Goal: Task Accomplishment & Management: Use online tool/utility

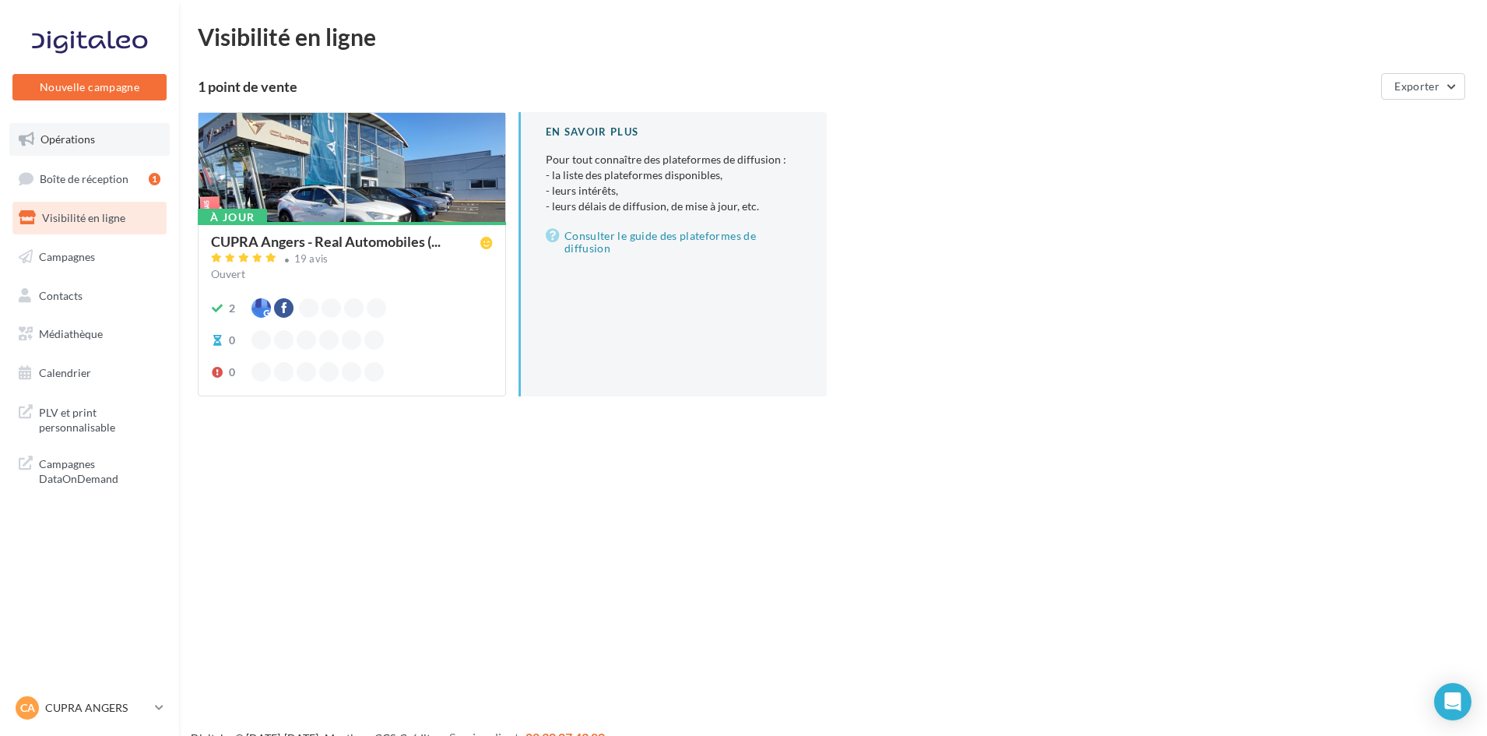
click at [117, 142] on link "Opérations" at bounding box center [89, 139] width 160 height 33
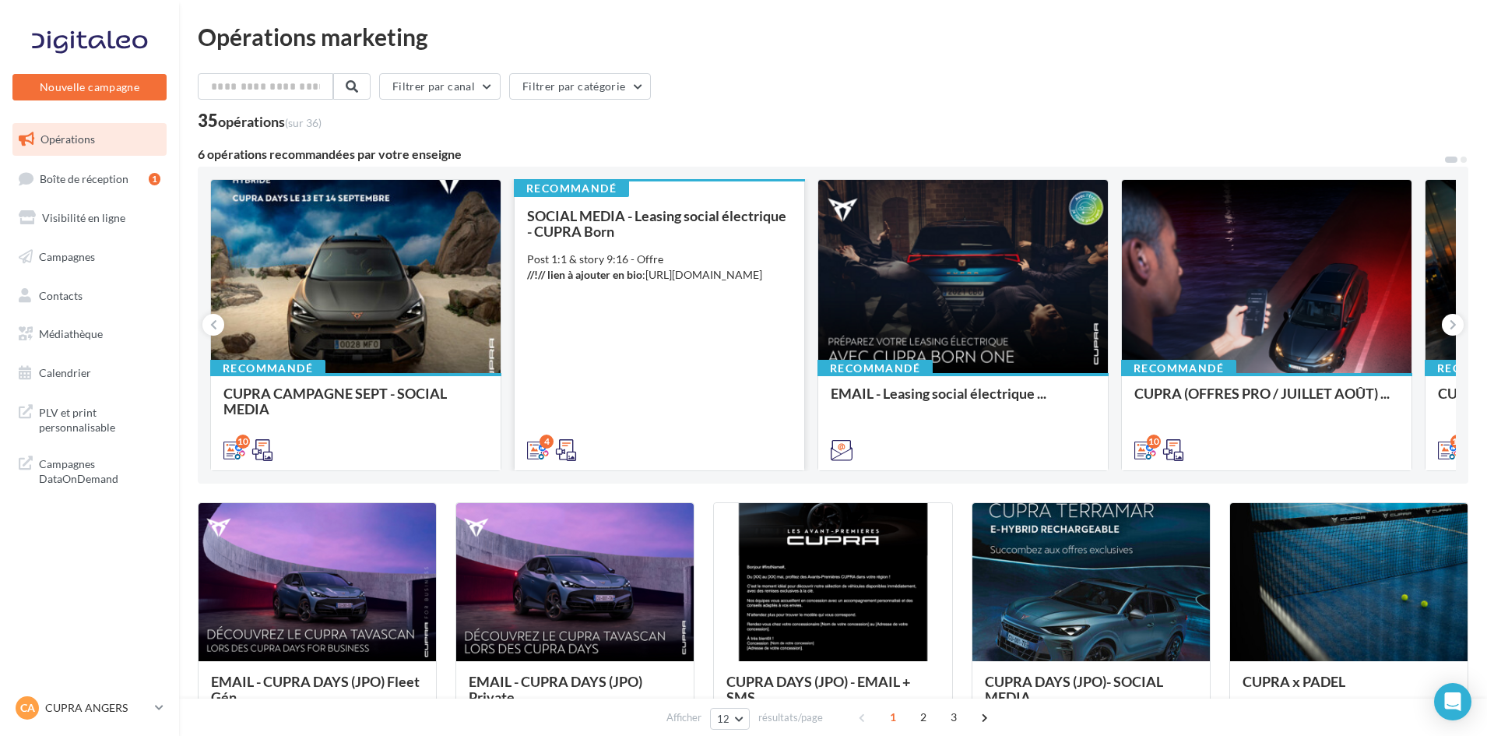
click at [560, 319] on div "SOCIAL MEDIA - Leasing social électrique - CUPRA Born Post 1:1 & story 9:16 - O…" at bounding box center [659, 332] width 265 height 248
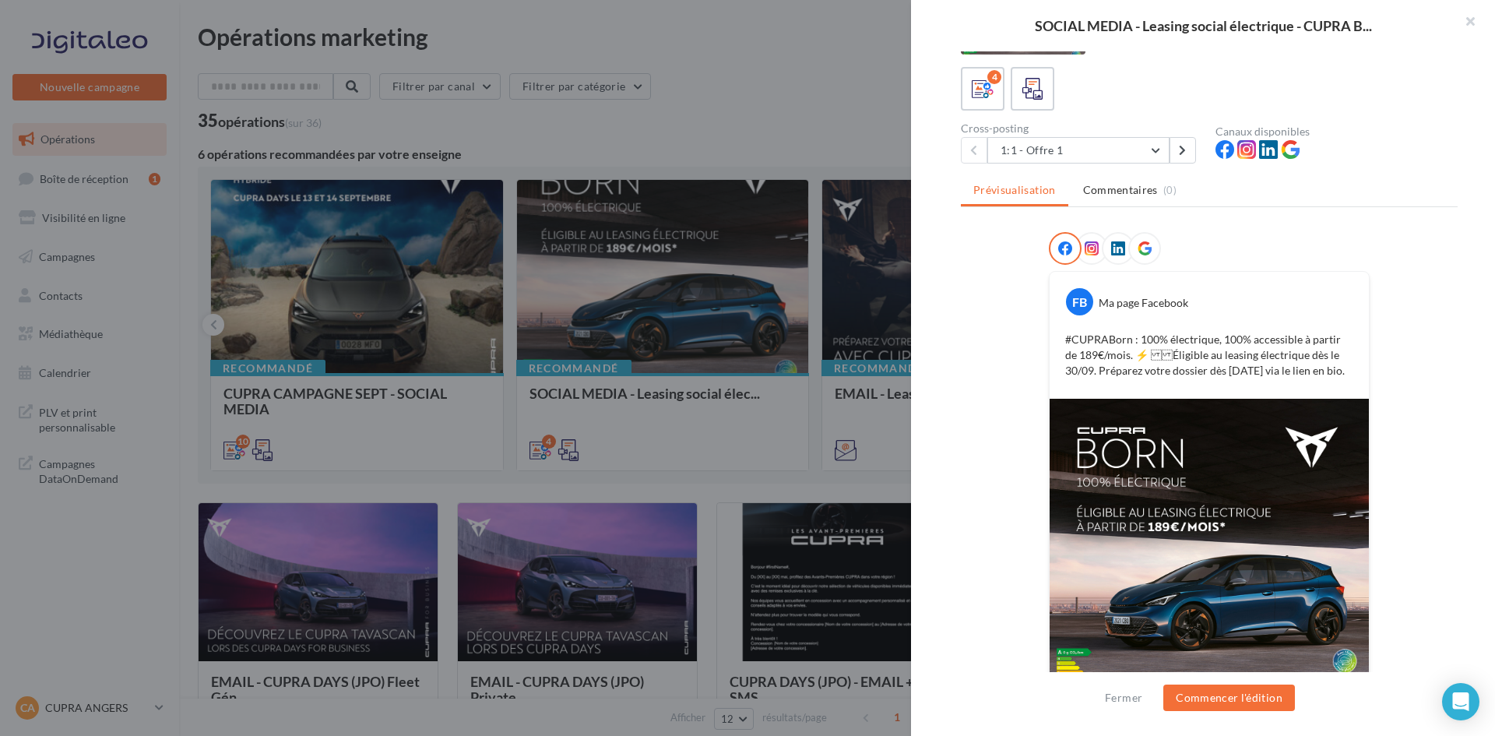
scroll to position [131, 0]
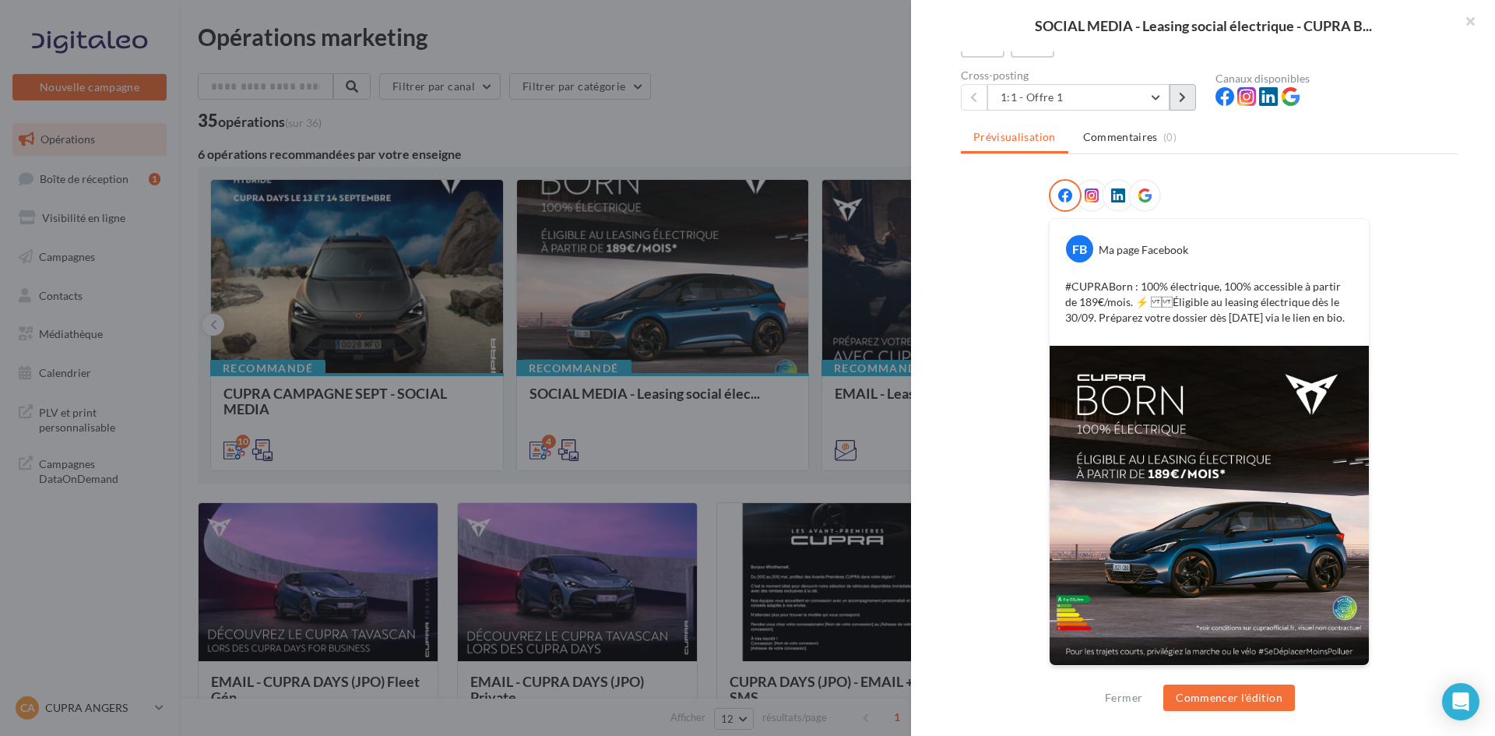
click at [1194, 101] on button at bounding box center [1183, 97] width 26 height 26
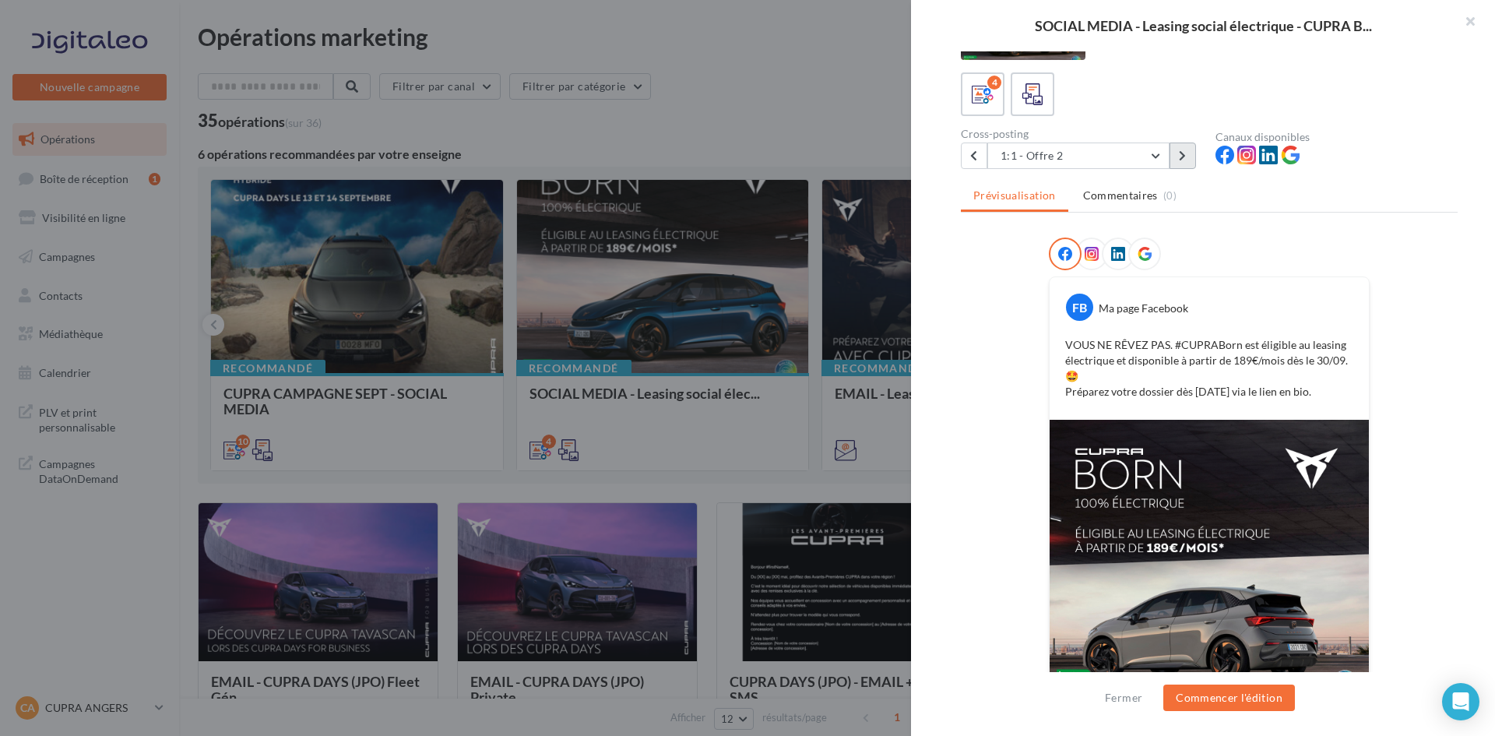
scroll to position [0, 0]
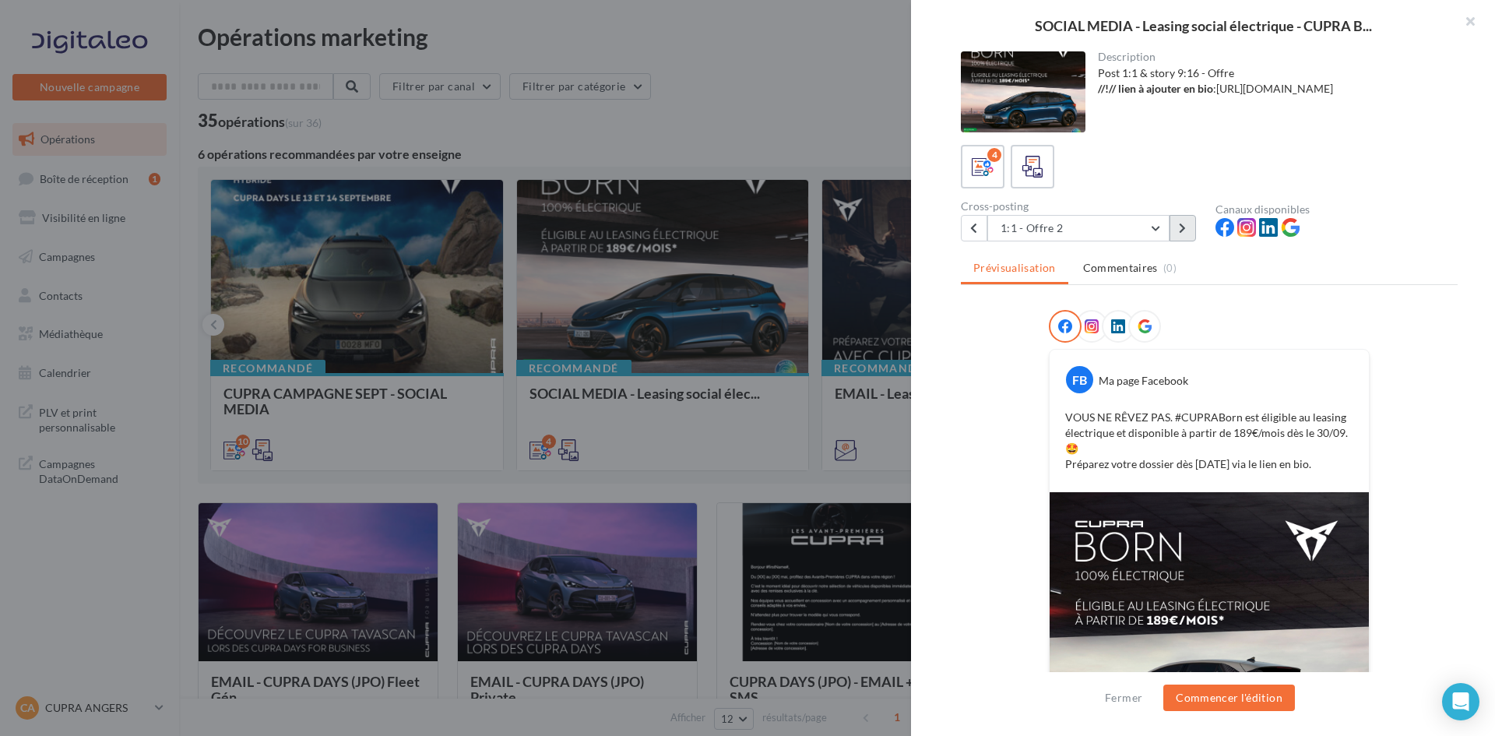
click at [1181, 225] on icon at bounding box center [1182, 228] width 7 height 11
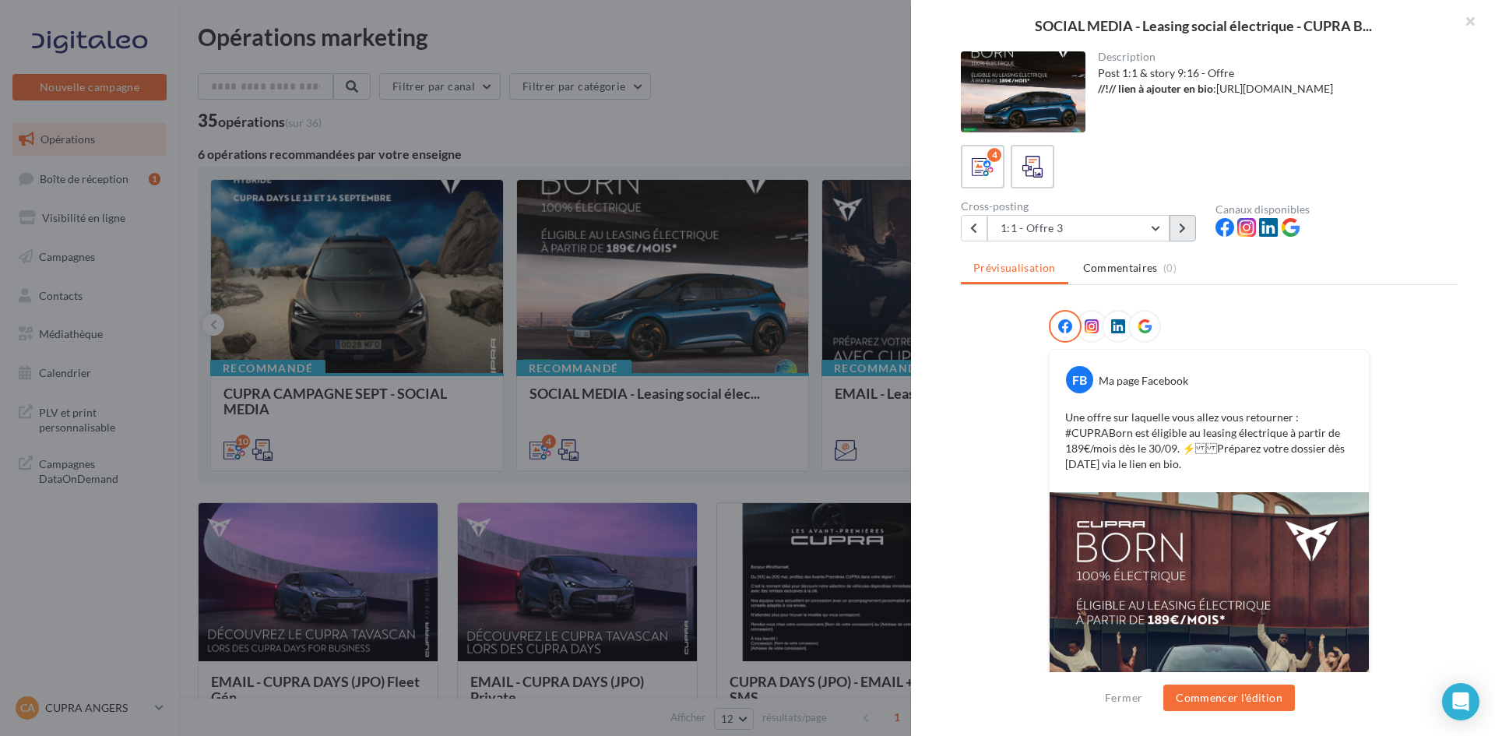
click at [1188, 233] on button at bounding box center [1183, 228] width 26 height 26
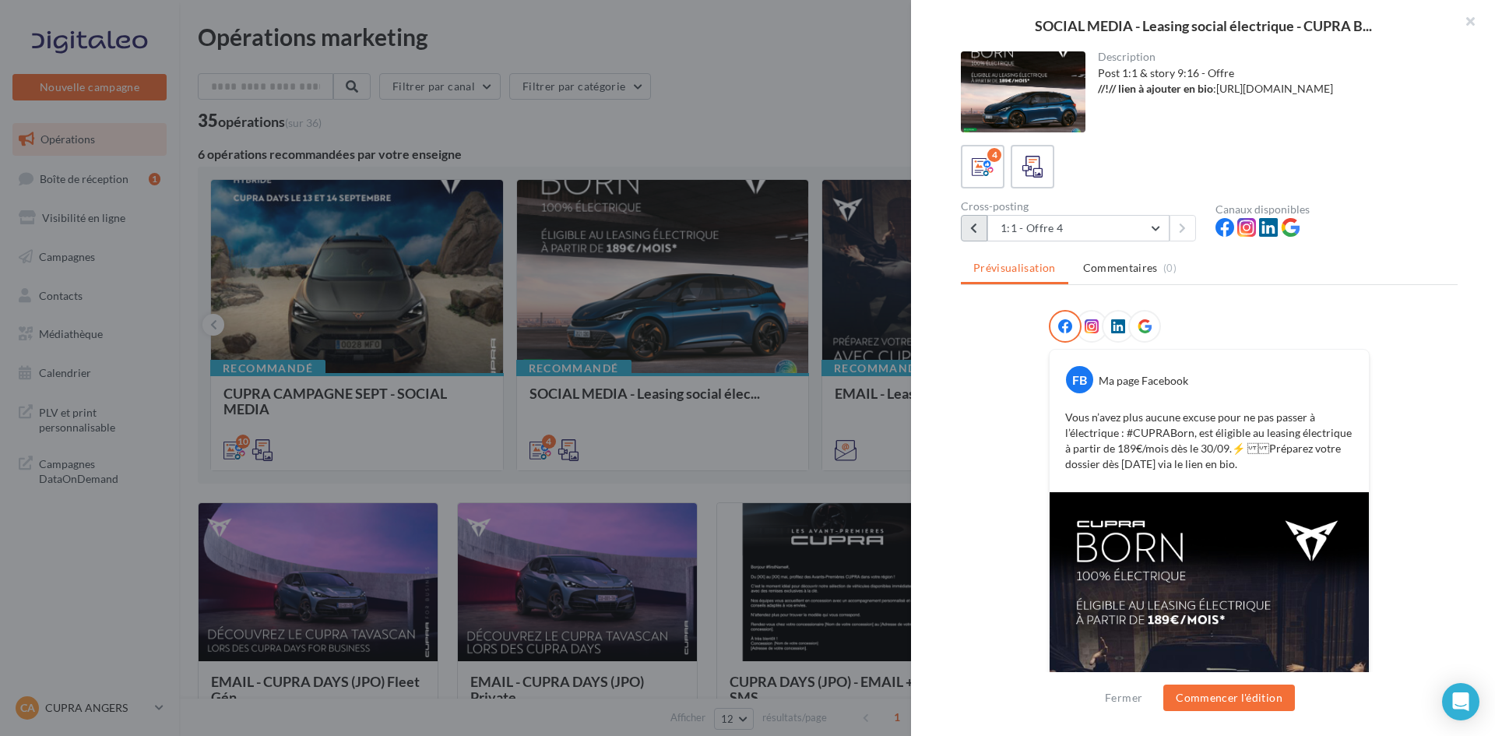
click at [978, 230] on button at bounding box center [974, 228] width 26 height 26
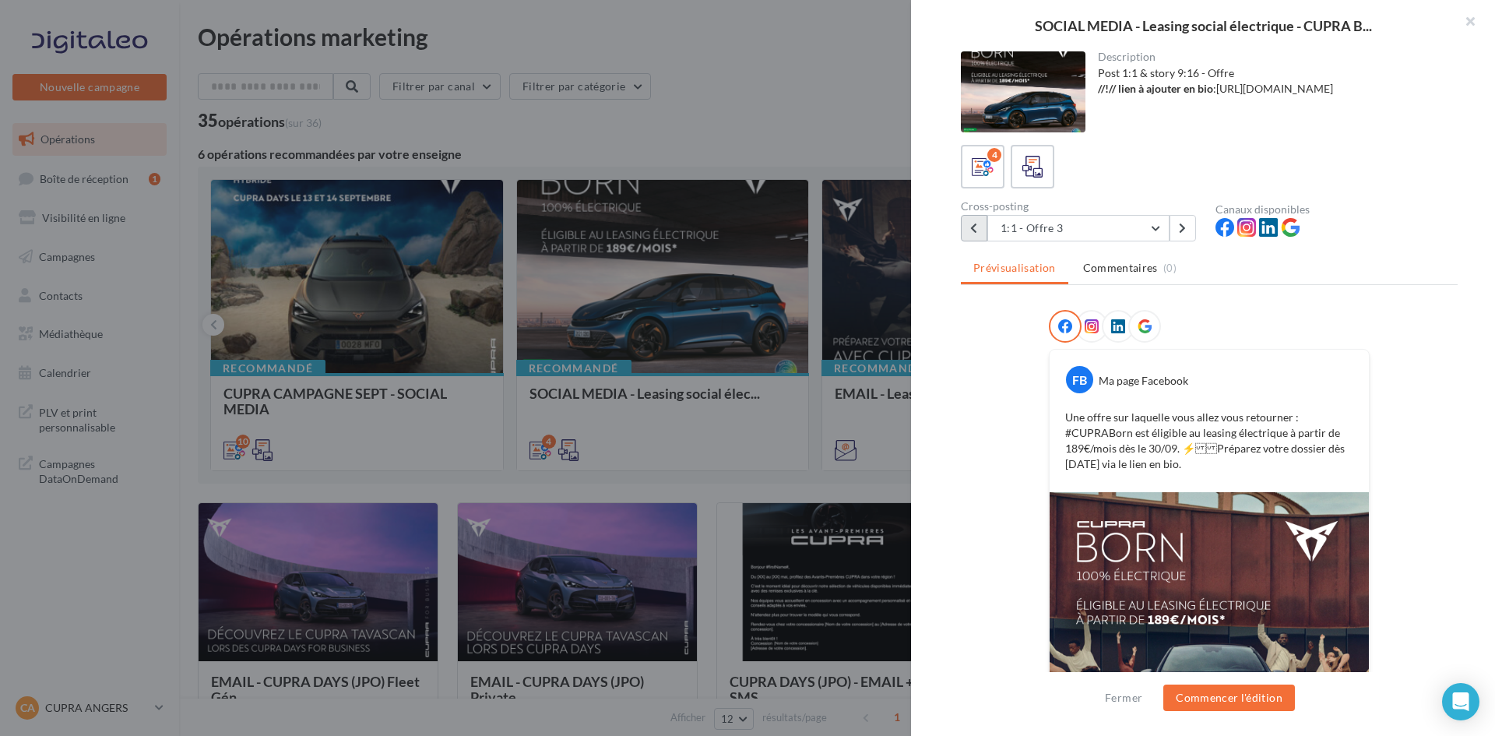
click at [980, 222] on button at bounding box center [974, 228] width 26 height 26
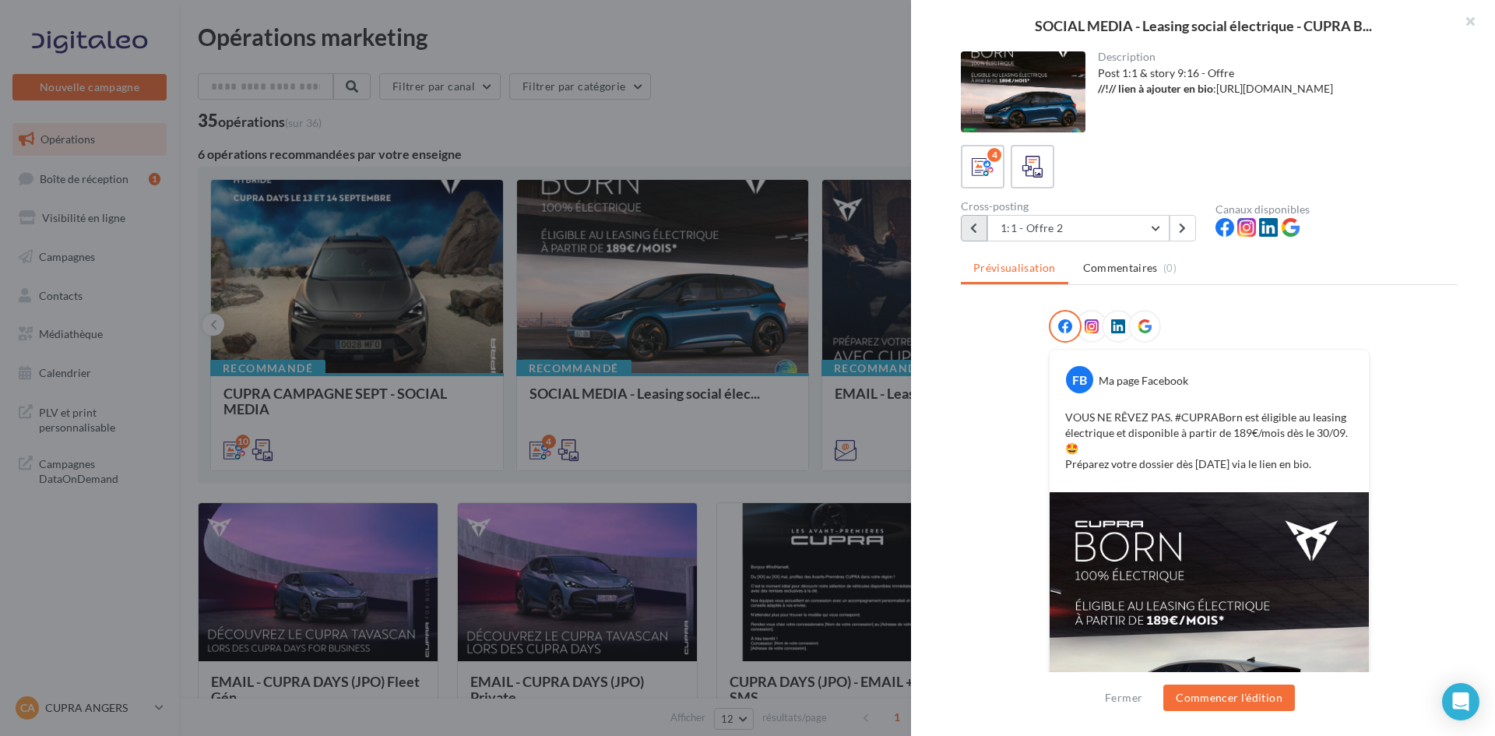
click at [980, 222] on button at bounding box center [974, 228] width 26 height 26
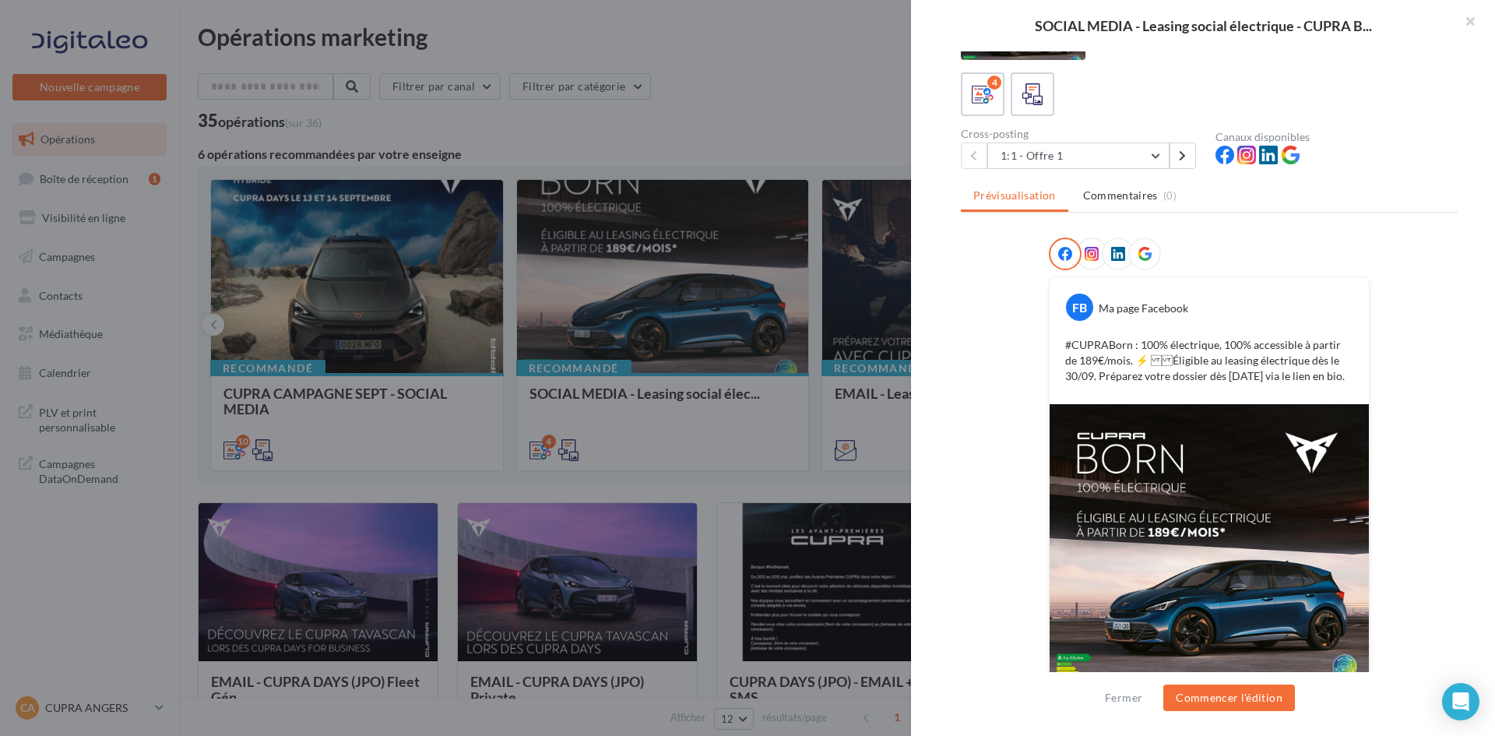
scroll to position [131, 0]
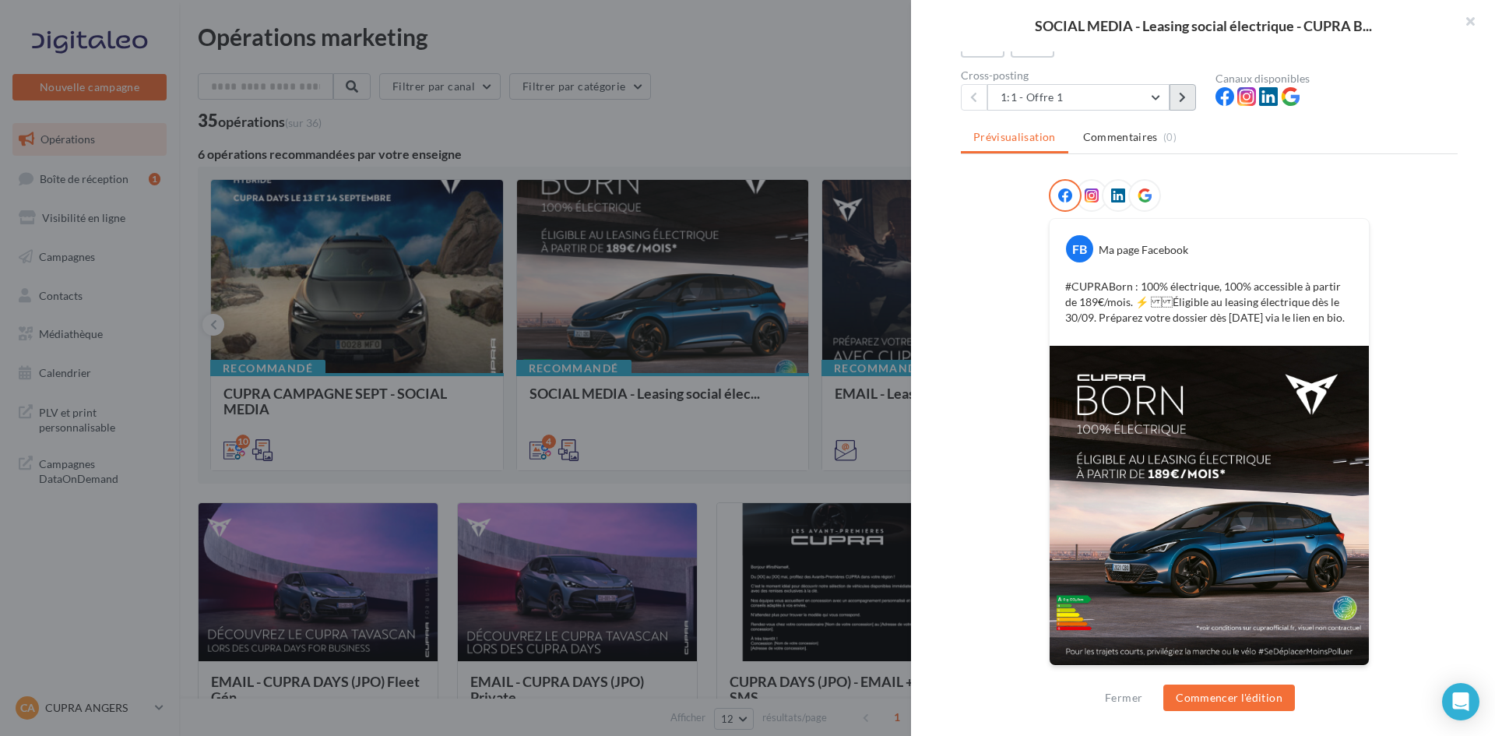
click at [1189, 101] on button at bounding box center [1183, 97] width 26 height 26
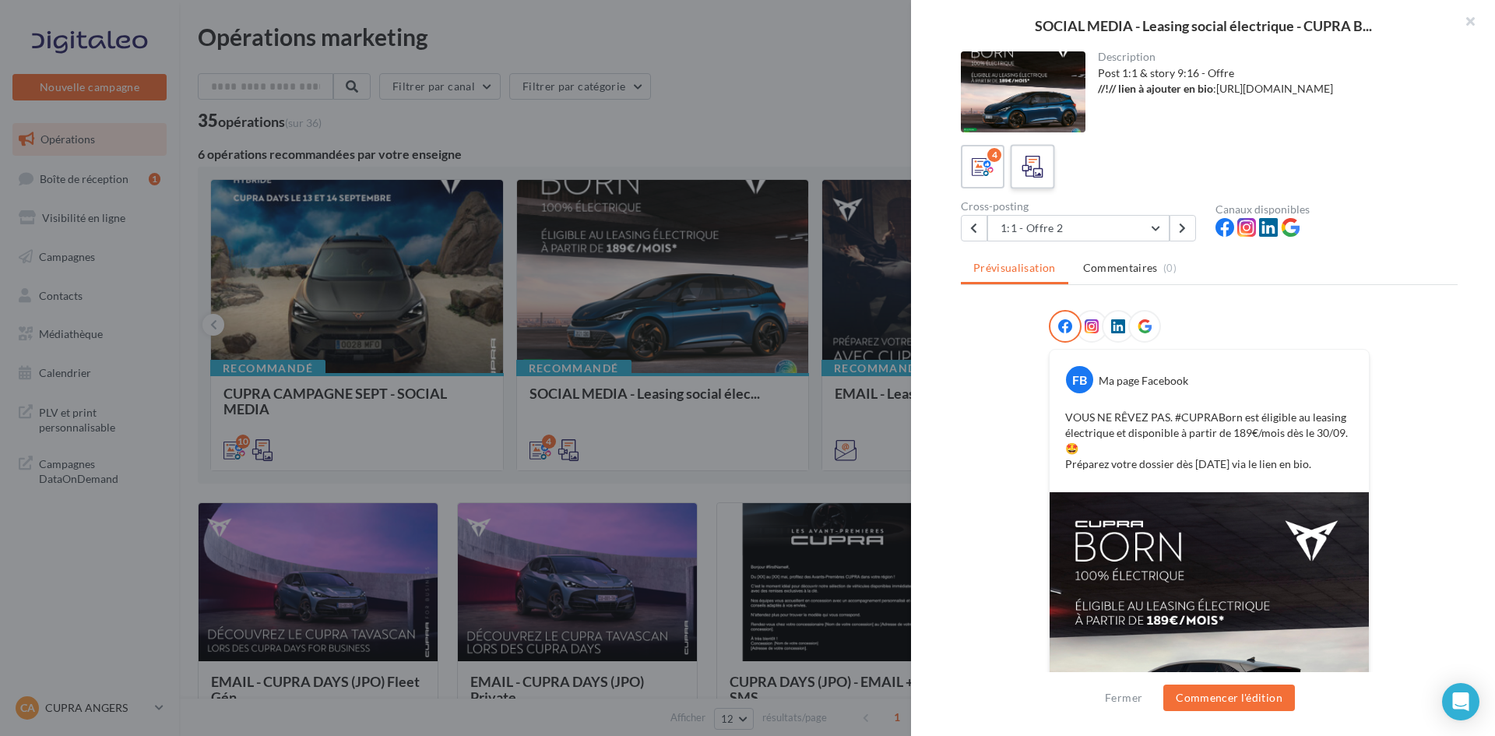
click at [1034, 175] on icon at bounding box center [1033, 167] width 23 height 23
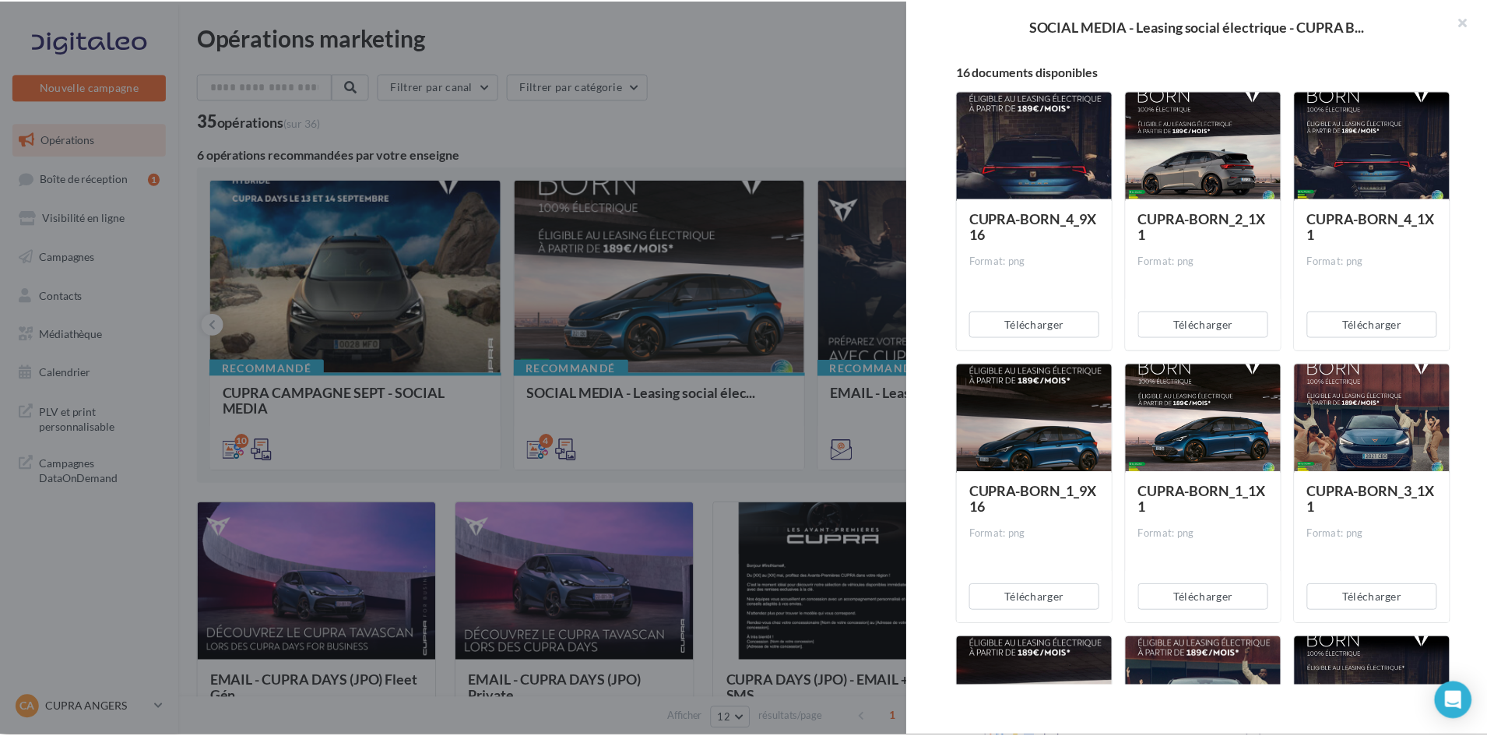
scroll to position [234, 0]
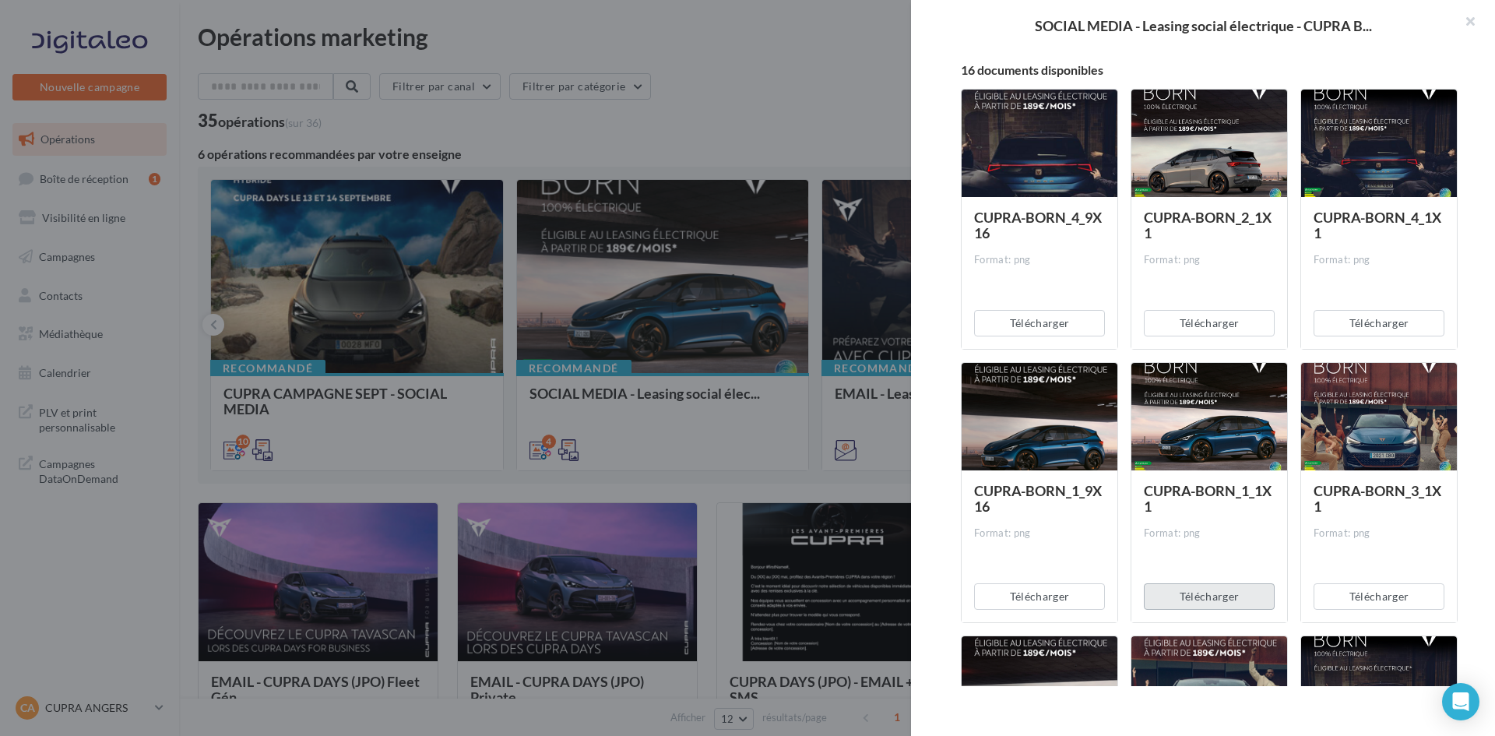
click at [1228, 604] on button "Télécharger" at bounding box center [1209, 596] width 131 height 26
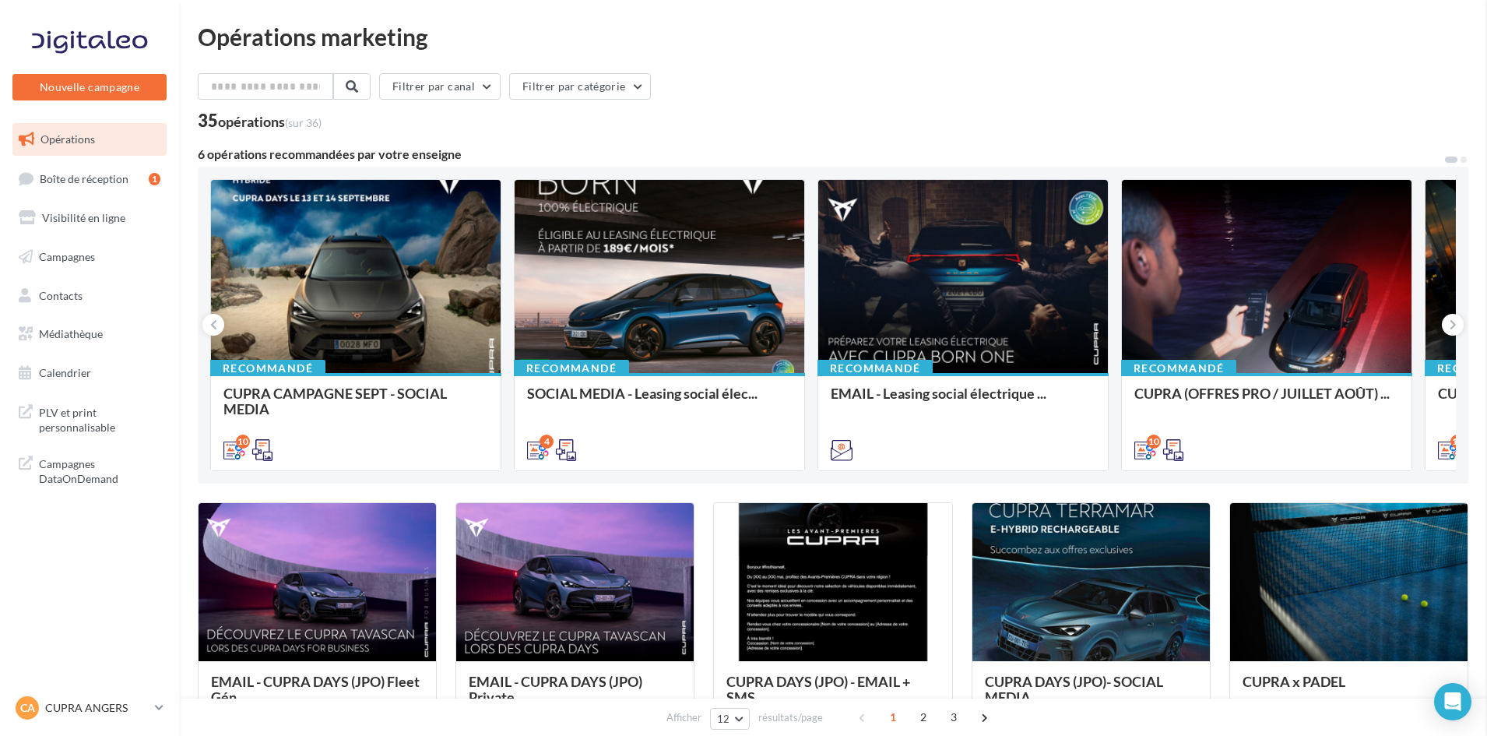
click at [97, 707] on p "CUPRA ANGERS" at bounding box center [97, 708] width 104 height 16
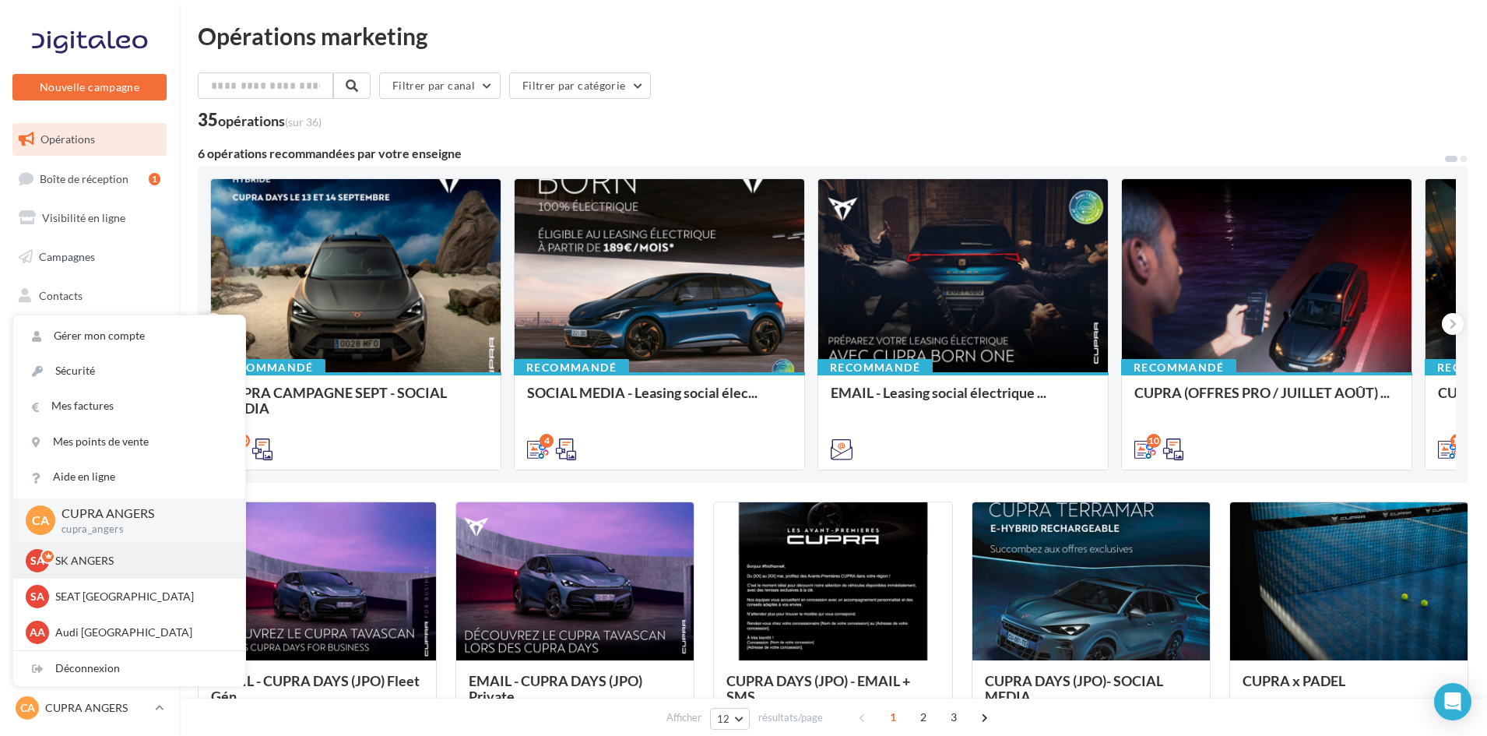
scroll to position [0, 0]
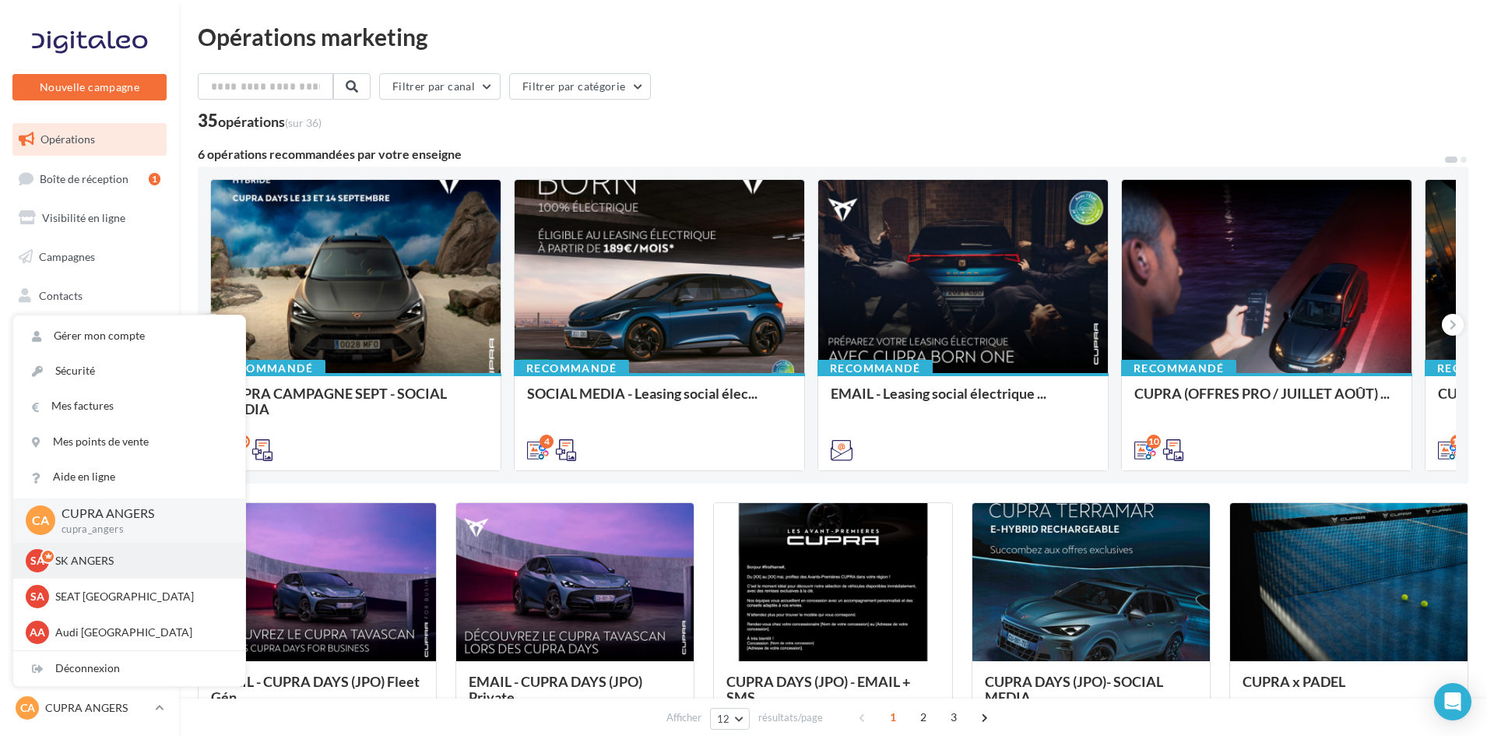
click at [142, 558] on p "SK ANGERS" at bounding box center [140, 561] width 171 height 16
